Goal: Book appointment/travel/reservation

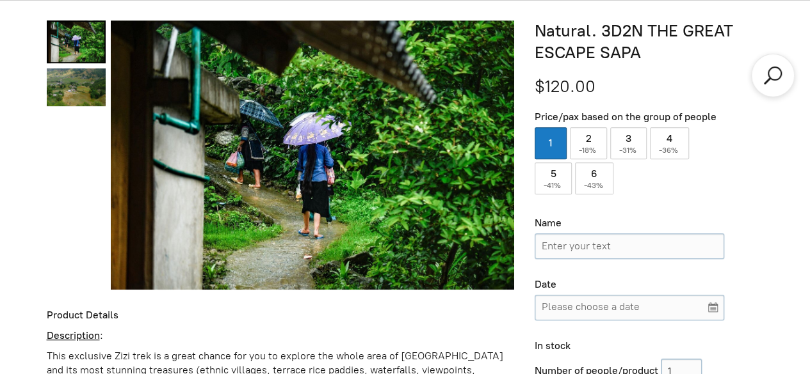
scroll to position [543, 0]
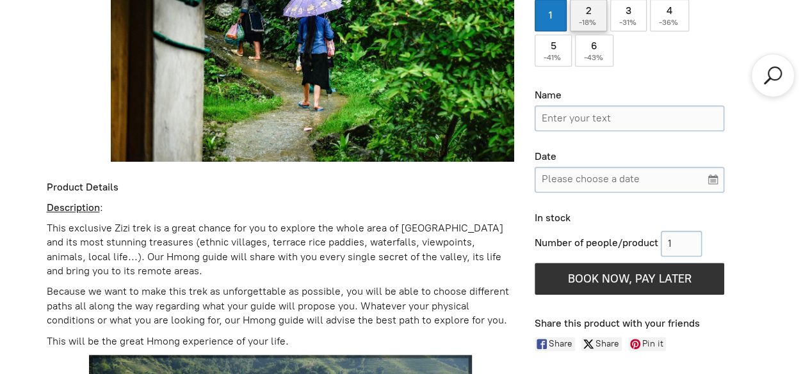
click at [583, 25] on span "-18%" at bounding box center [588, 22] width 19 height 9
click at [583, 25] on input "2 ( -18% )" at bounding box center [588, 15] width 37 height 32
radio input "true"
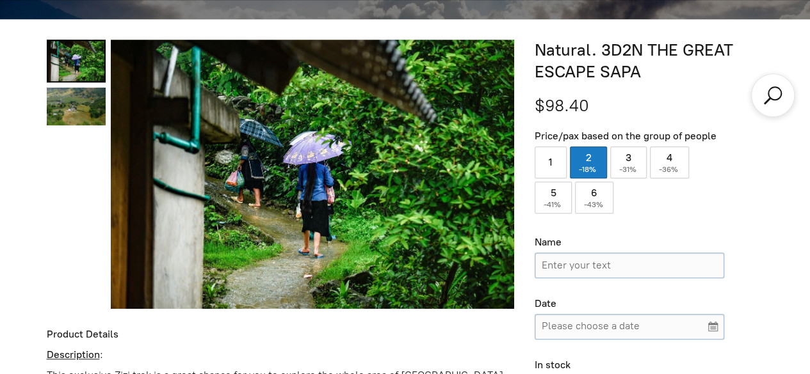
scroll to position [351, 0]
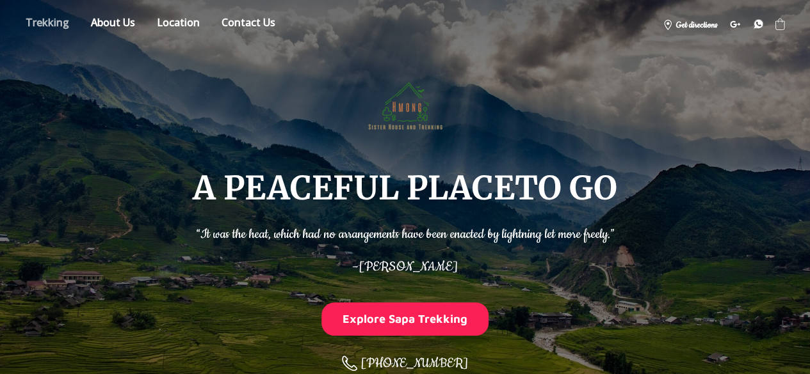
click at [65, 28] on link "Store" at bounding box center [47, 24] width 63 height 22
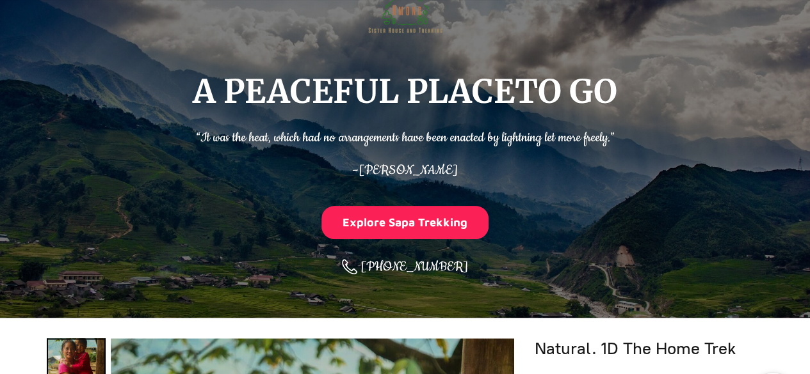
scroll to position [95, 0]
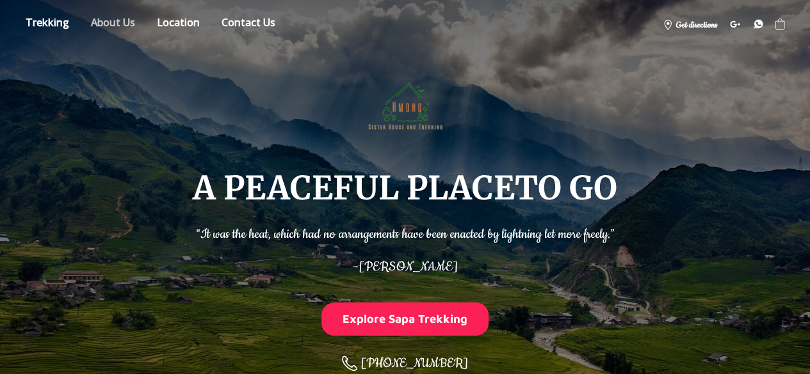
click at [124, 23] on link "About" at bounding box center [112, 24] width 63 height 22
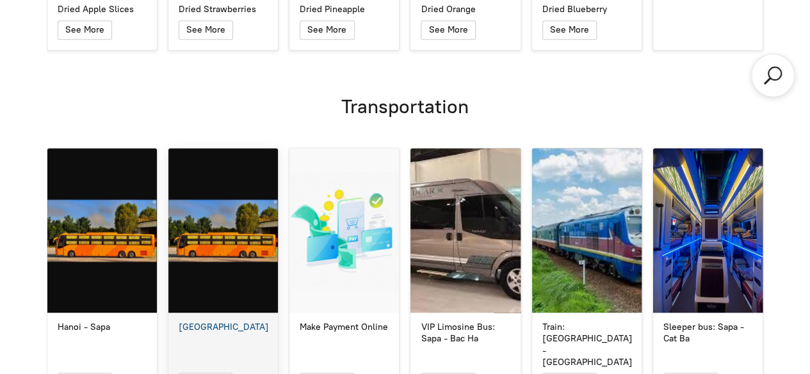
scroll to position [5128, 0]
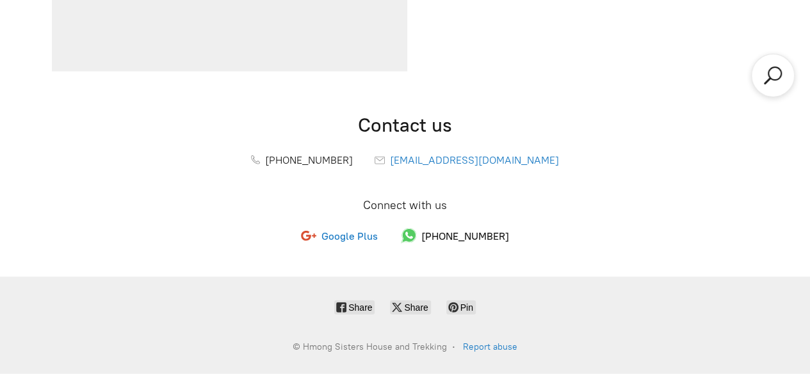
scroll to position [415, 0]
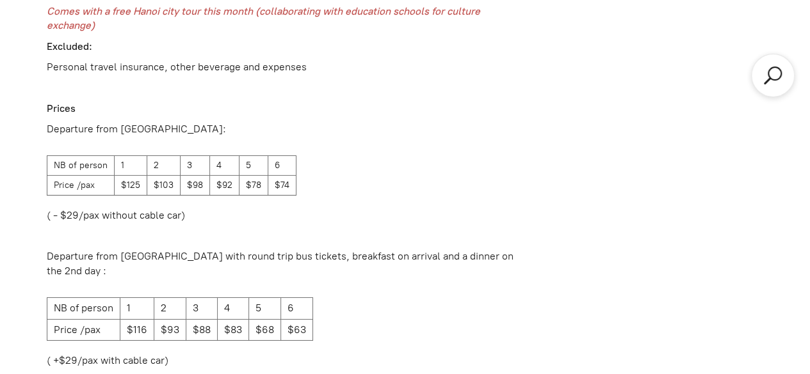
scroll to position [1887, 0]
